Goal: Task Accomplishment & Management: Manage account settings

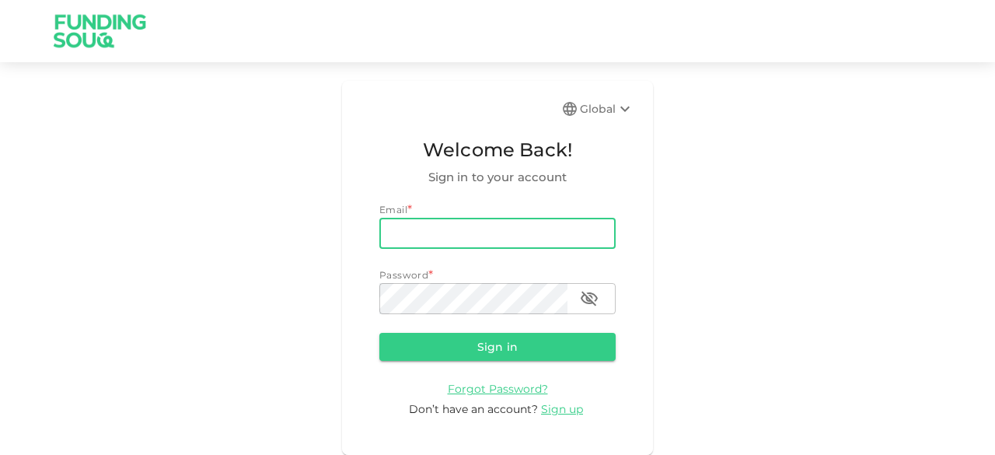
click at [427, 232] on input "email" at bounding box center [497, 233] width 236 height 31
type input "salemalkalbani2@gmail.com"
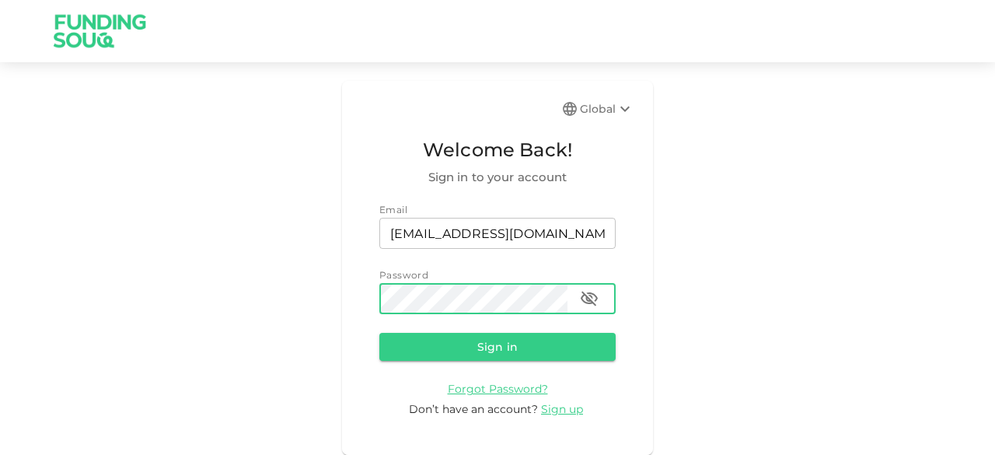
click at [379, 333] on button "Sign in" at bounding box center [497, 347] width 236 height 28
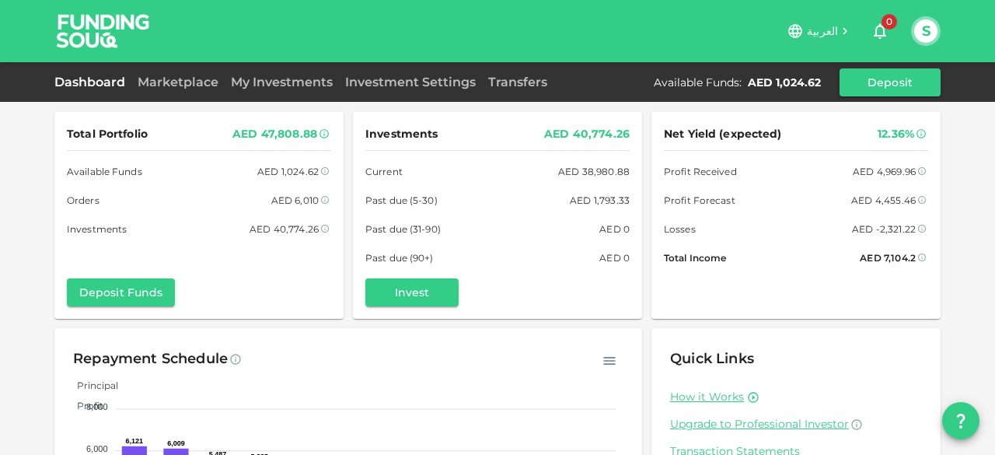
click at [833, 30] on span "العربية" at bounding box center [822, 31] width 31 height 14
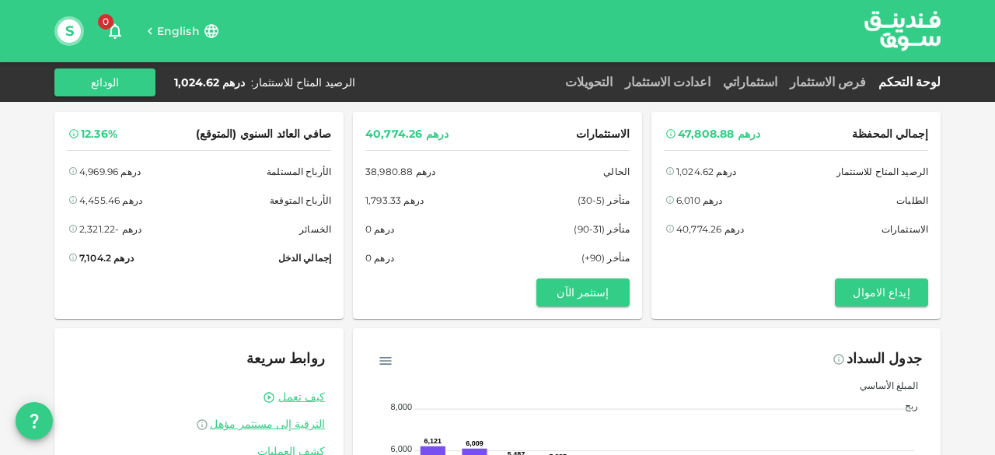
click at [783, 77] on link "استثماراتي" at bounding box center [750, 82] width 67 height 15
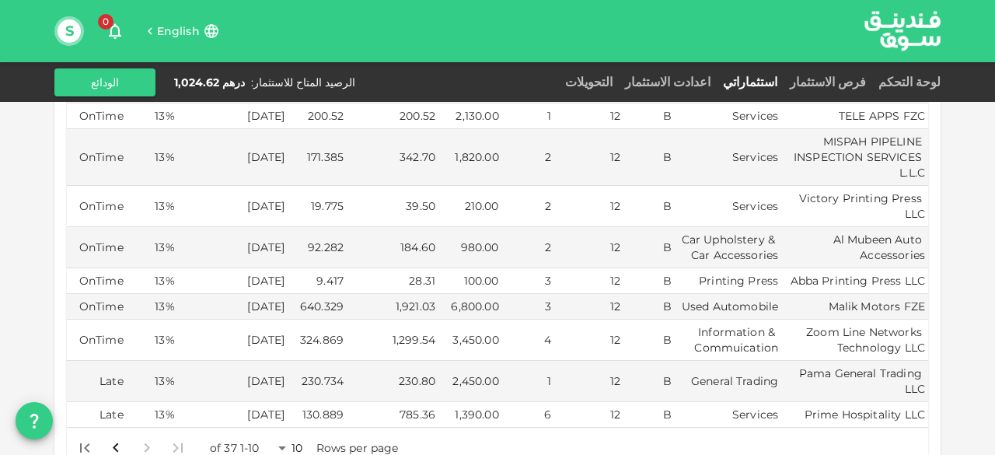
scroll to position [544, 0]
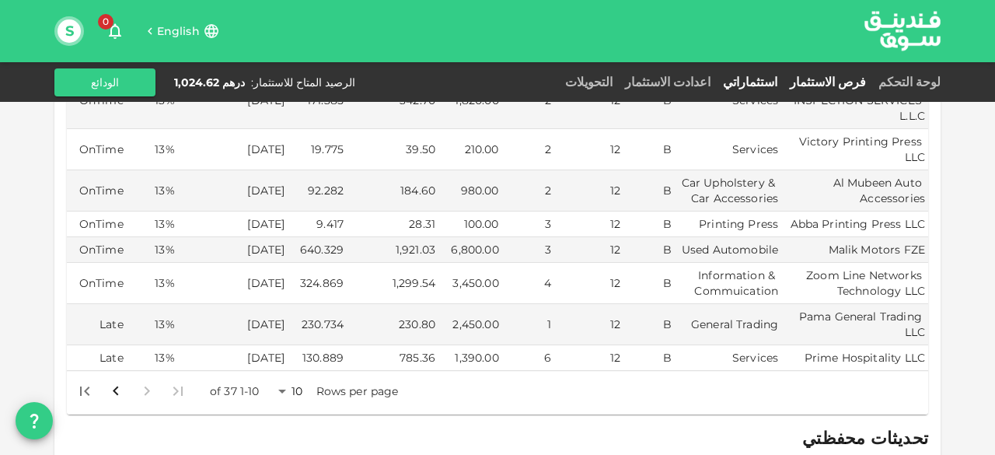
click at [842, 78] on link "فرص الاستثمار" at bounding box center [827, 82] width 89 height 15
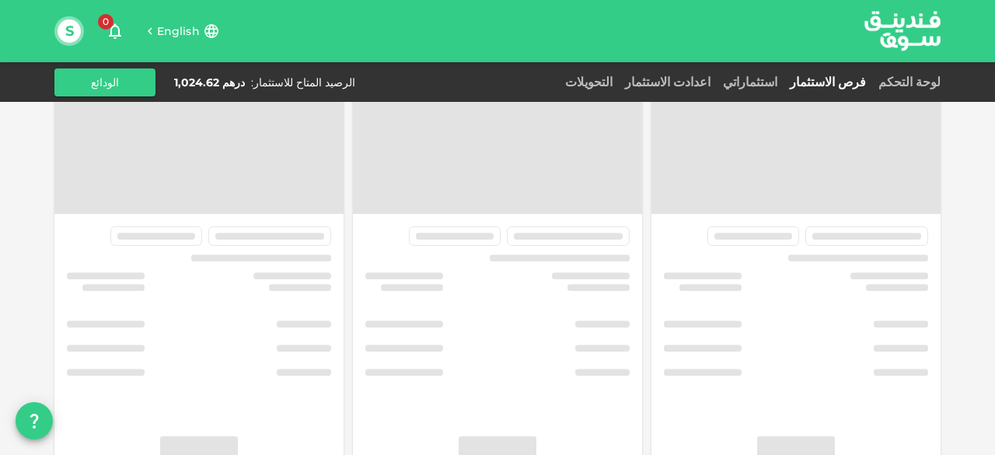
scroll to position [120, 0]
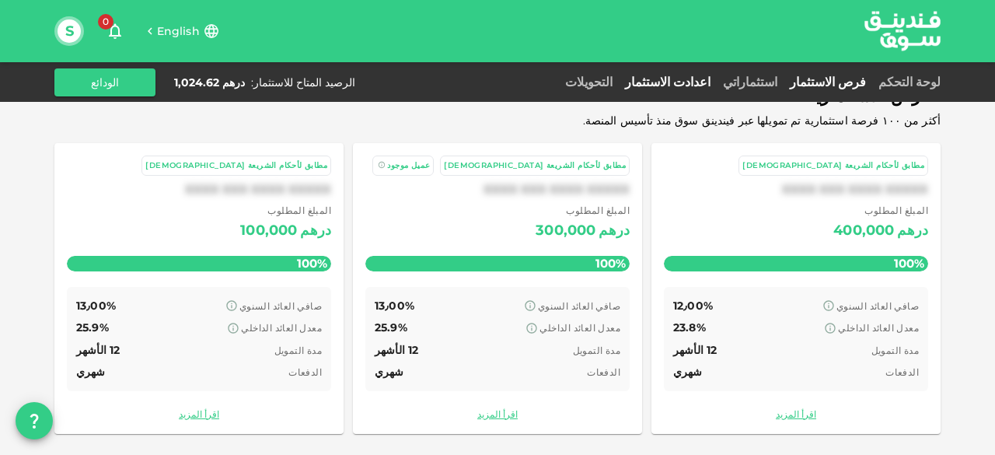
click at [717, 77] on link "اعدادت الاستثمار" at bounding box center [668, 82] width 98 height 15
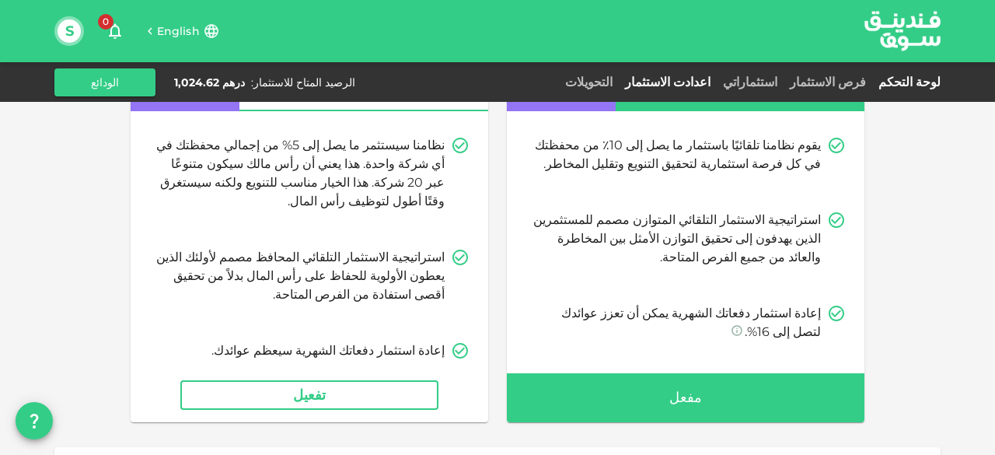
click at [926, 75] on link "لوحة التحكم" at bounding box center [906, 82] width 68 height 15
